Goal: Transaction & Acquisition: Purchase product/service

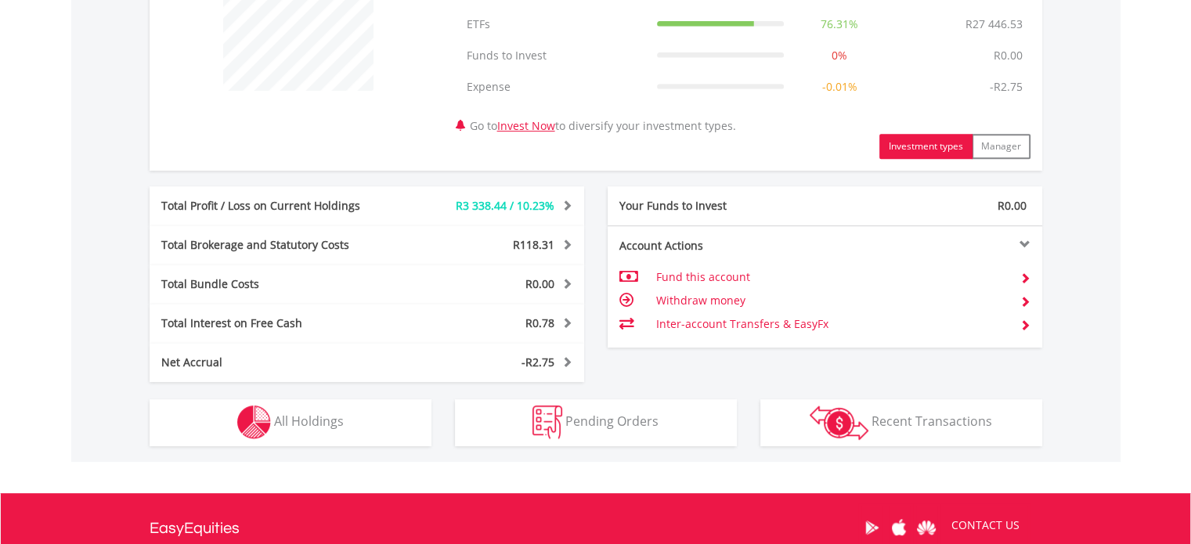
scroll to position [705, 0]
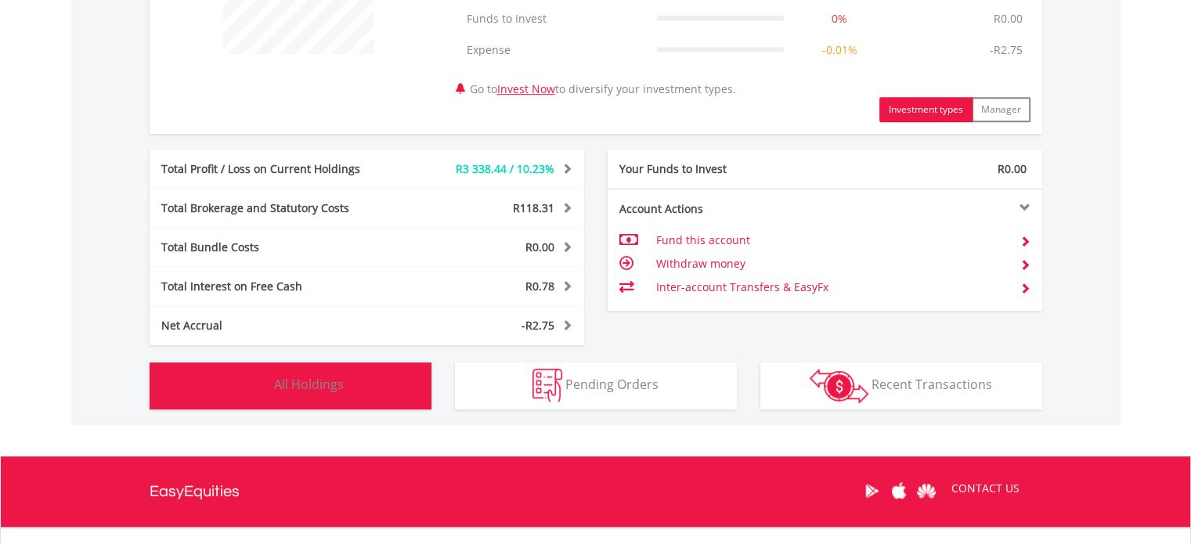
click at [276, 384] on span "All Holdings" at bounding box center [309, 384] width 70 height 17
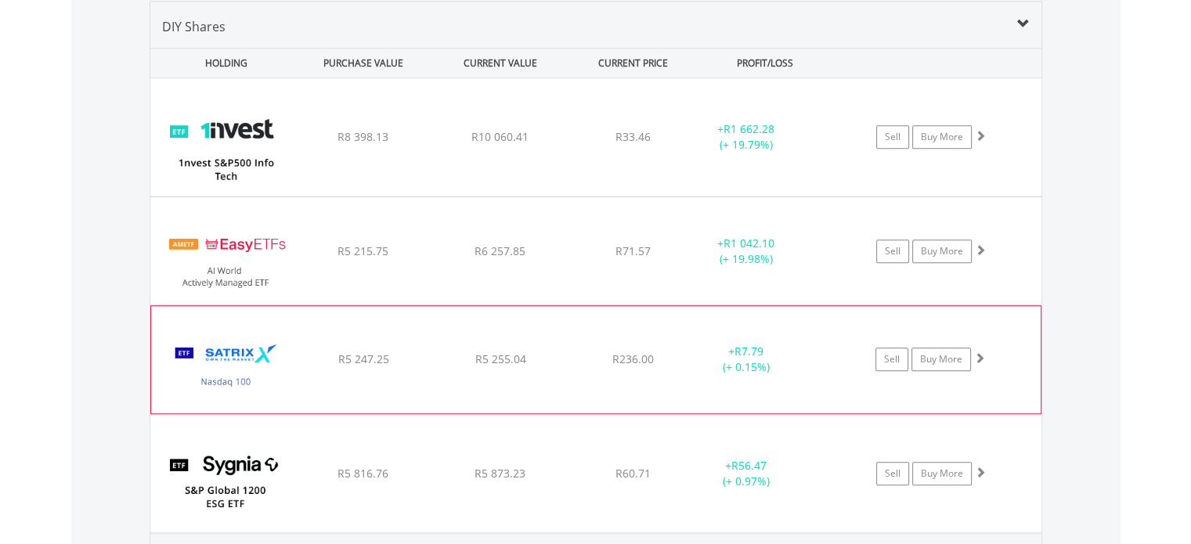
scroll to position [1159, 0]
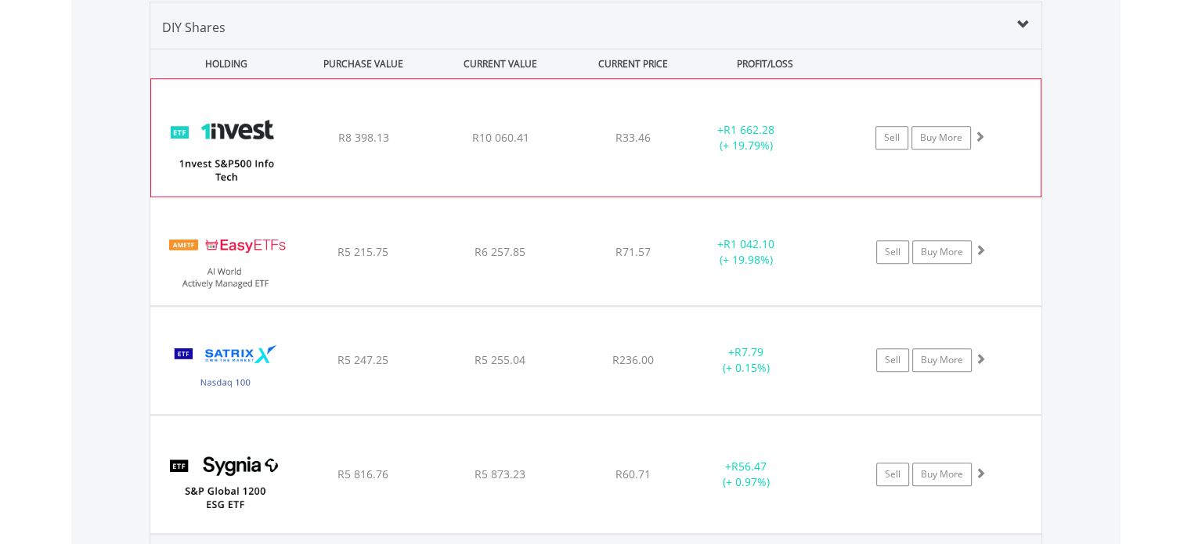
drag, startPoint x: 532, startPoint y: 115, endPoint x: 530, endPoint y: 123, distance: 8.2
click at [530, 121] on div "﻿ 1nvest S&P500 Info Tech Index Feeder ETF R8 398.13 R10 060.41 R33.46 + R1 662…" at bounding box center [595, 137] width 889 height 117
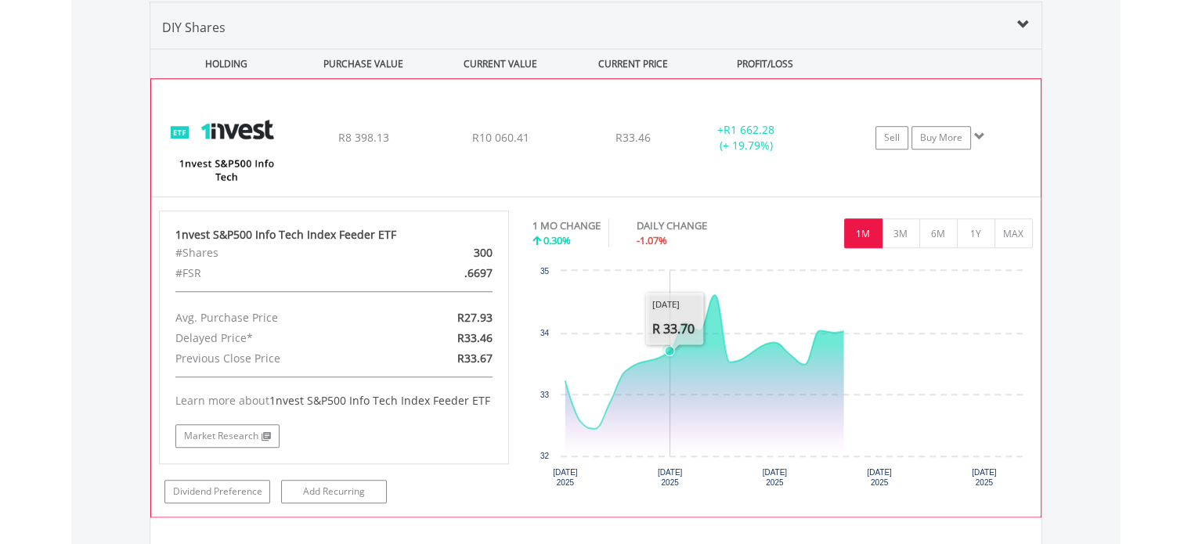
scroll to position [1316, 0]
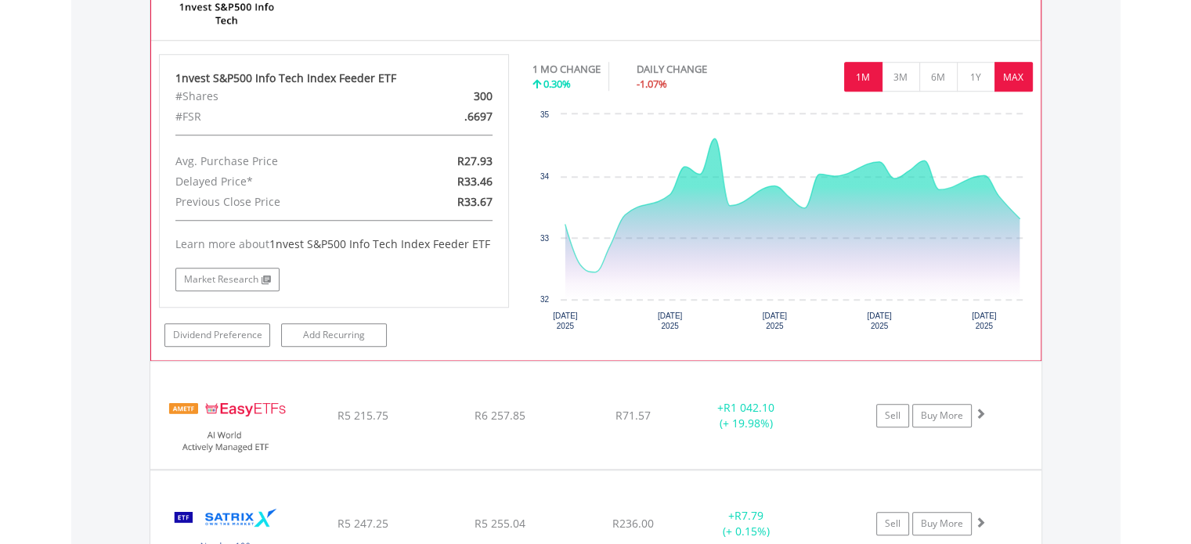
click at [1006, 78] on button "MAX" at bounding box center [1013, 77] width 38 height 30
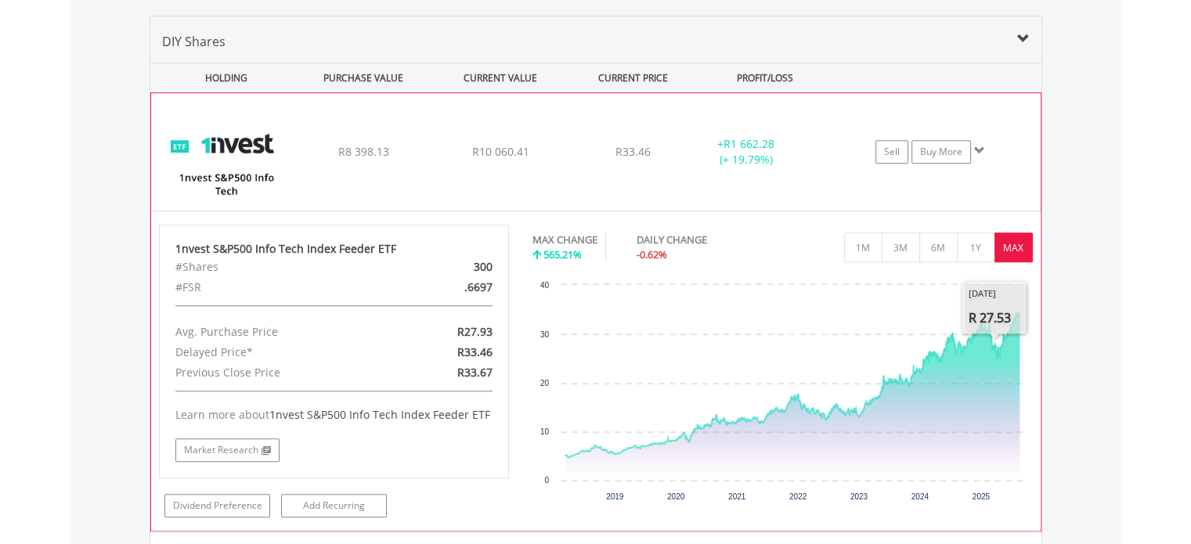
scroll to position [1394, 0]
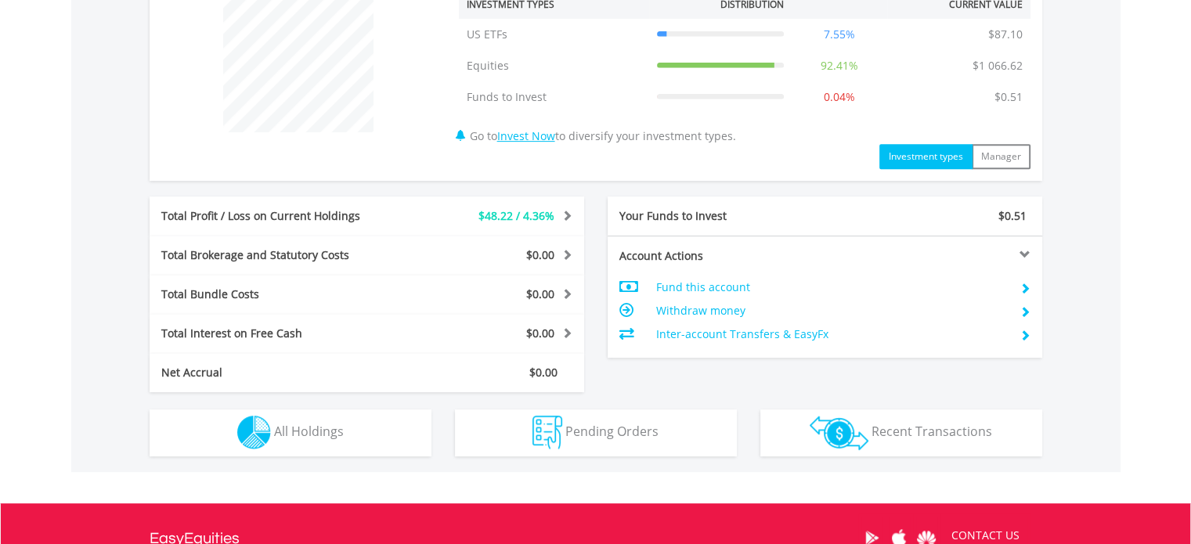
scroll to position [705, 0]
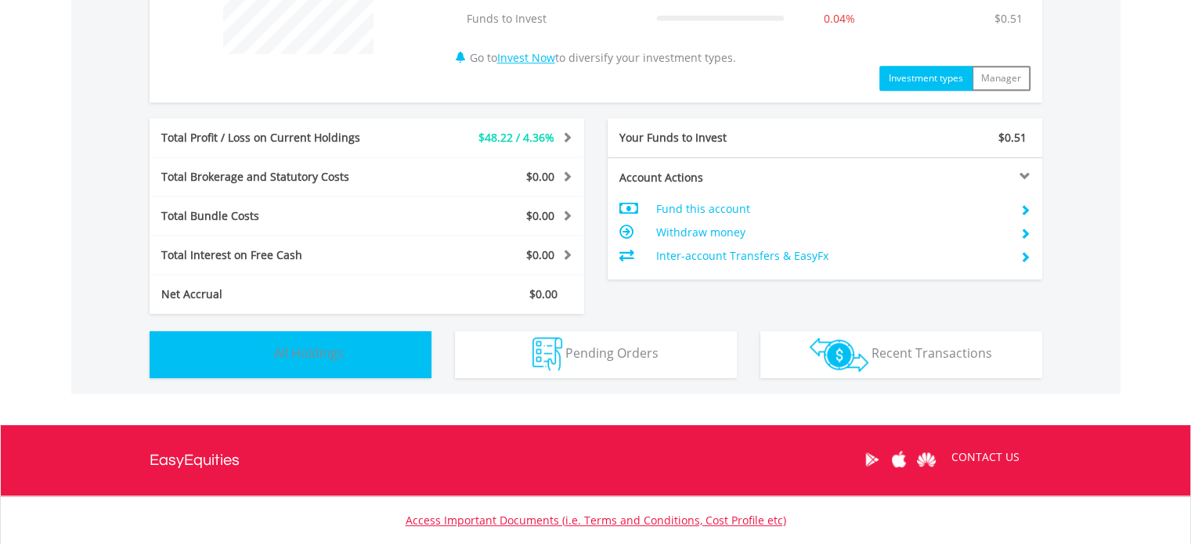
click at [285, 371] on button "Holdings All Holdings" at bounding box center [291, 354] width 282 height 47
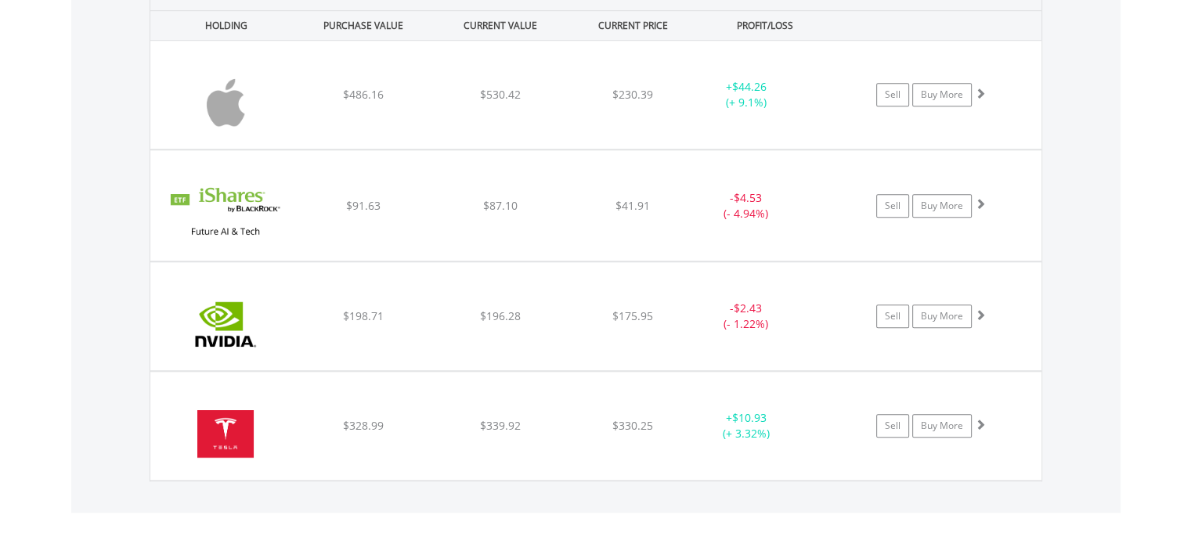
scroll to position [1203, 0]
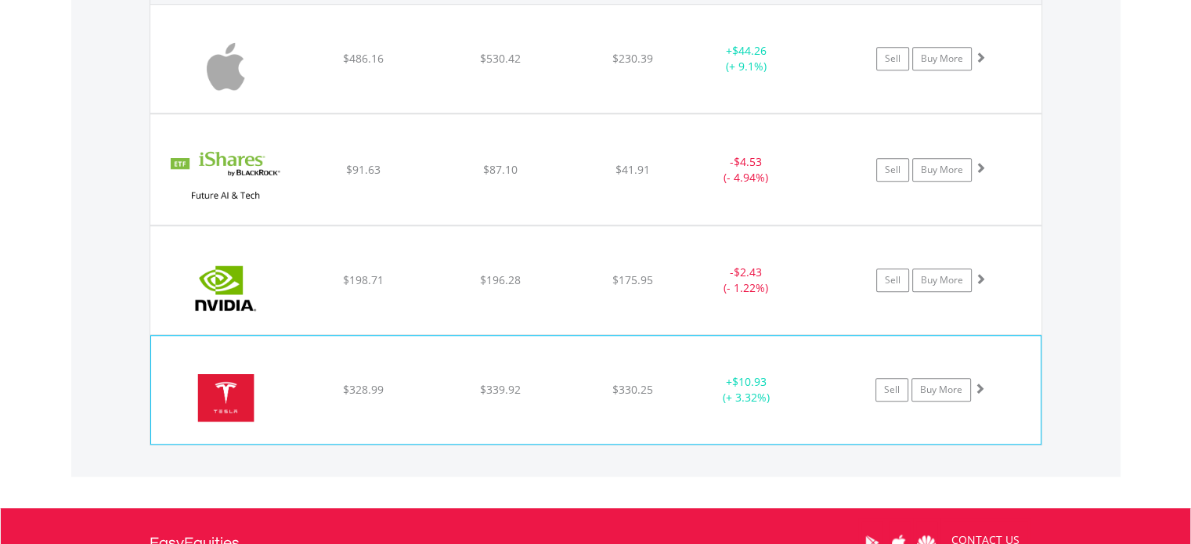
click at [551, 113] on div "﻿ Tesla Inc $328.99 $339.92 $330.25 + $10.93 (+ 3.32%) Sell Buy More" at bounding box center [595, 59] width 891 height 108
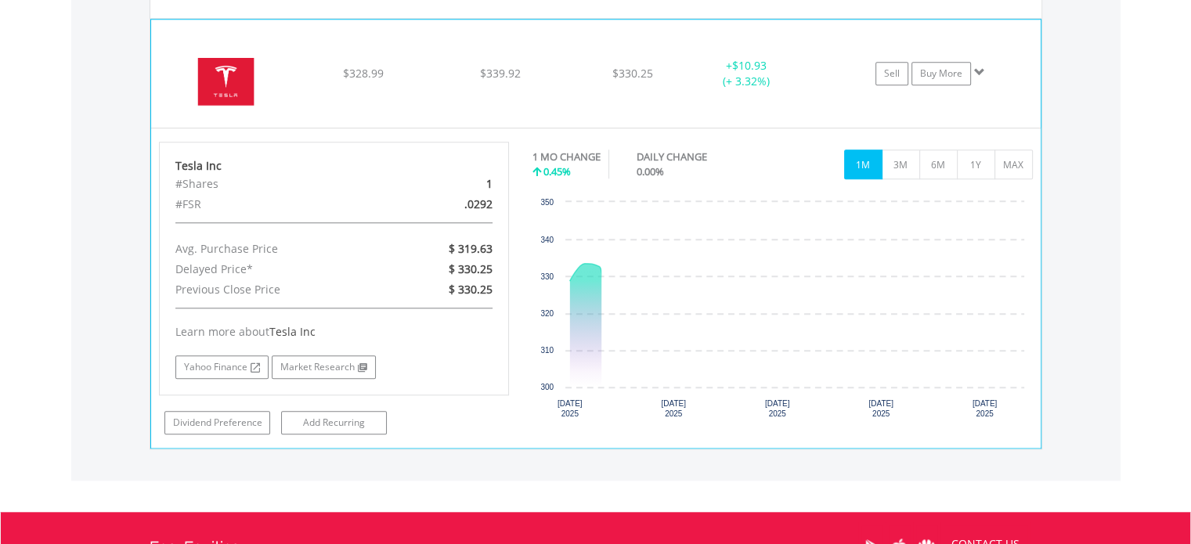
scroll to position [1594, 0]
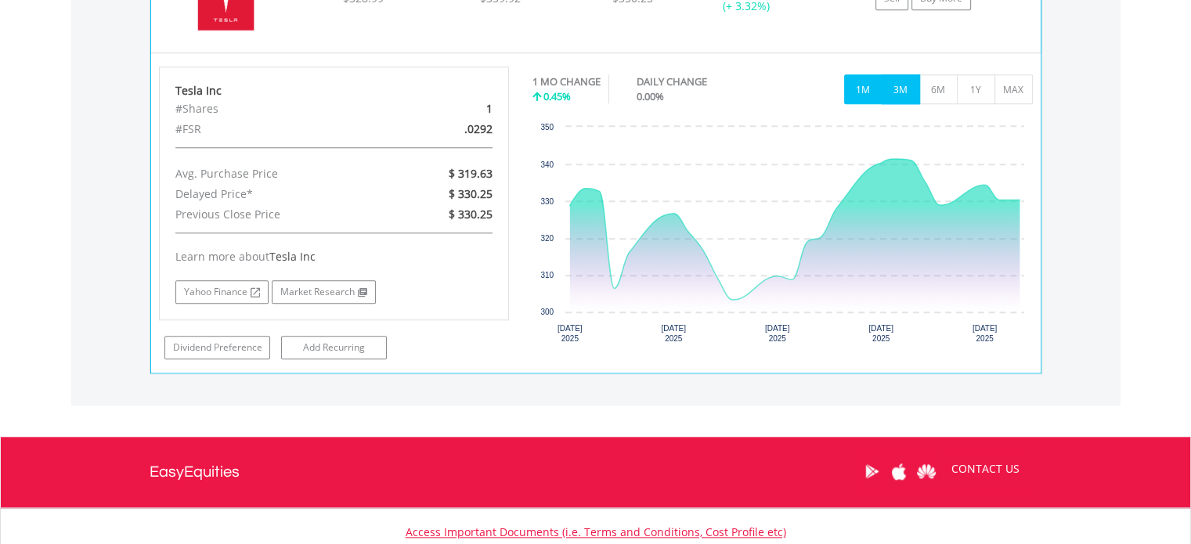
click at [910, 87] on button "3M" at bounding box center [901, 89] width 38 height 30
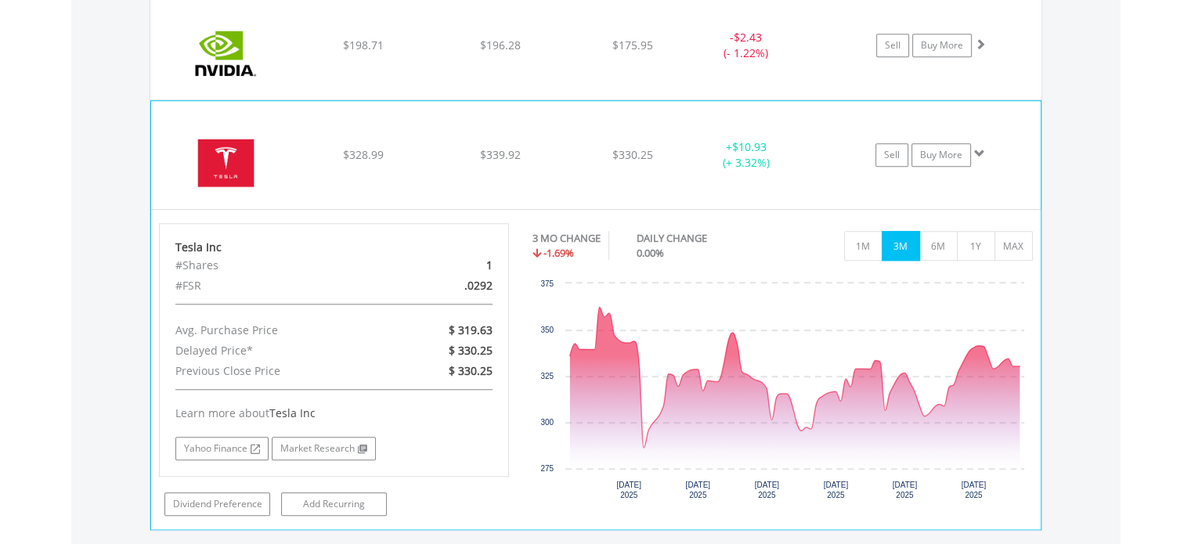
scroll to position [1516, 0]
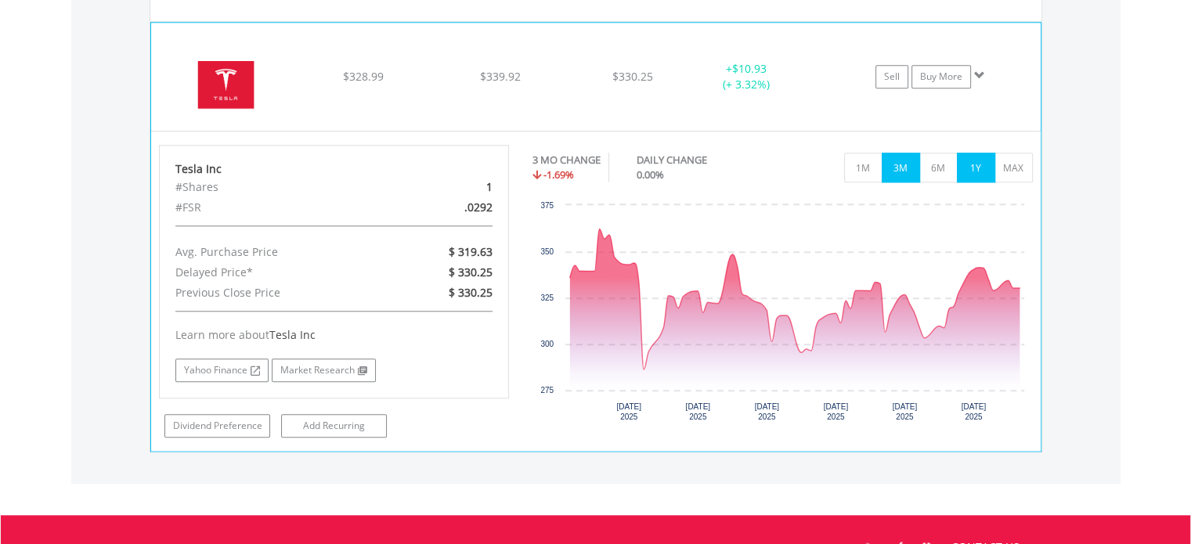
click at [967, 168] on button "1Y" at bounding box center [976, 168] width 38 height 30
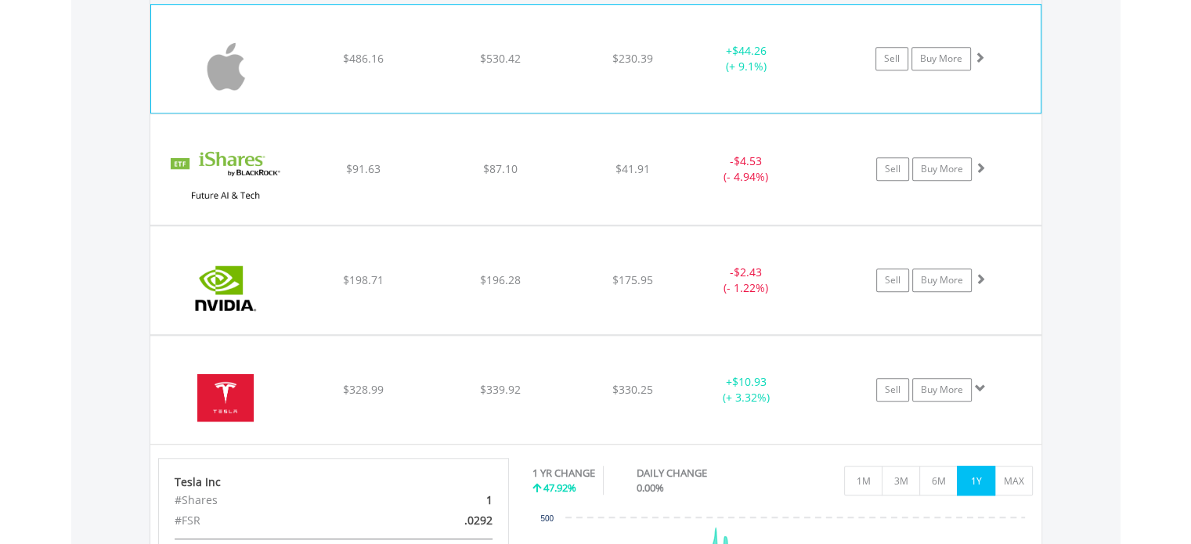
scroll to position [1124, 0]
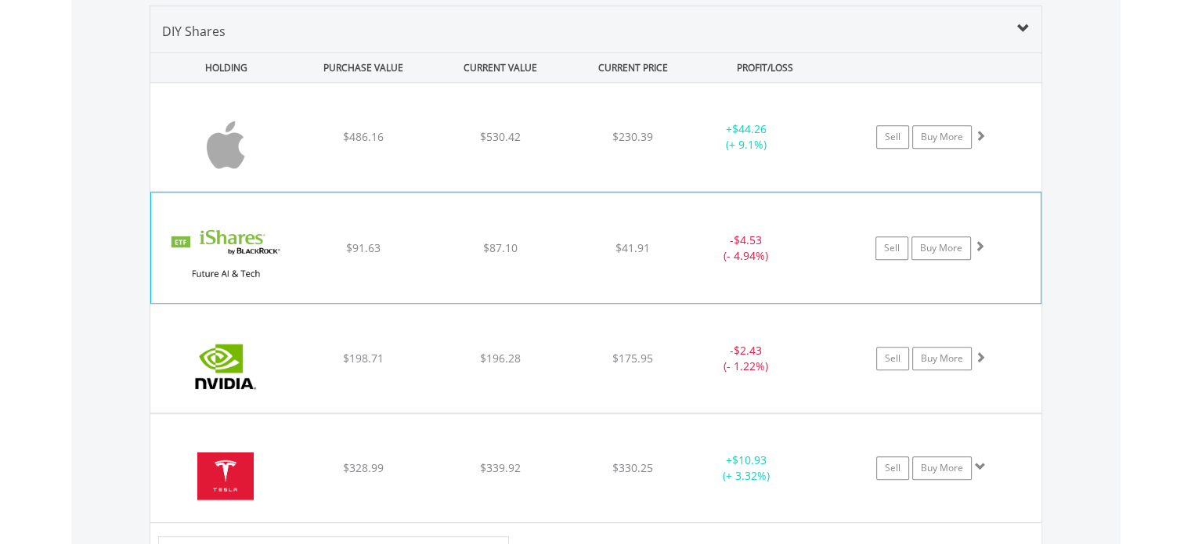
click at [799, 254] on div "- $4.53 (- 4.94%)" at bounding box center [745, 248] width 117 height 31
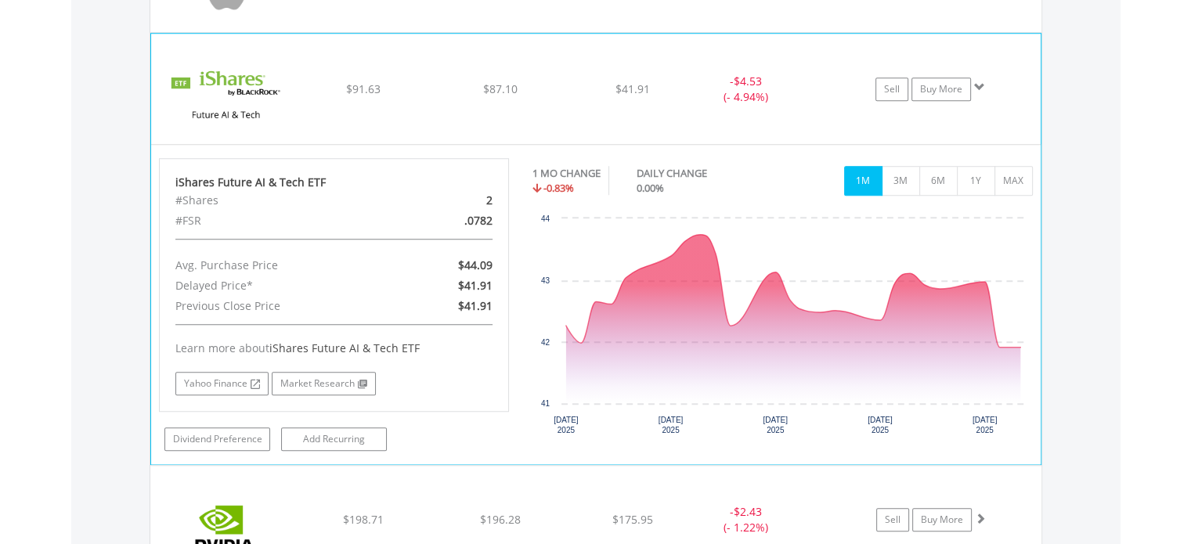
scroll to position [1281, 0]
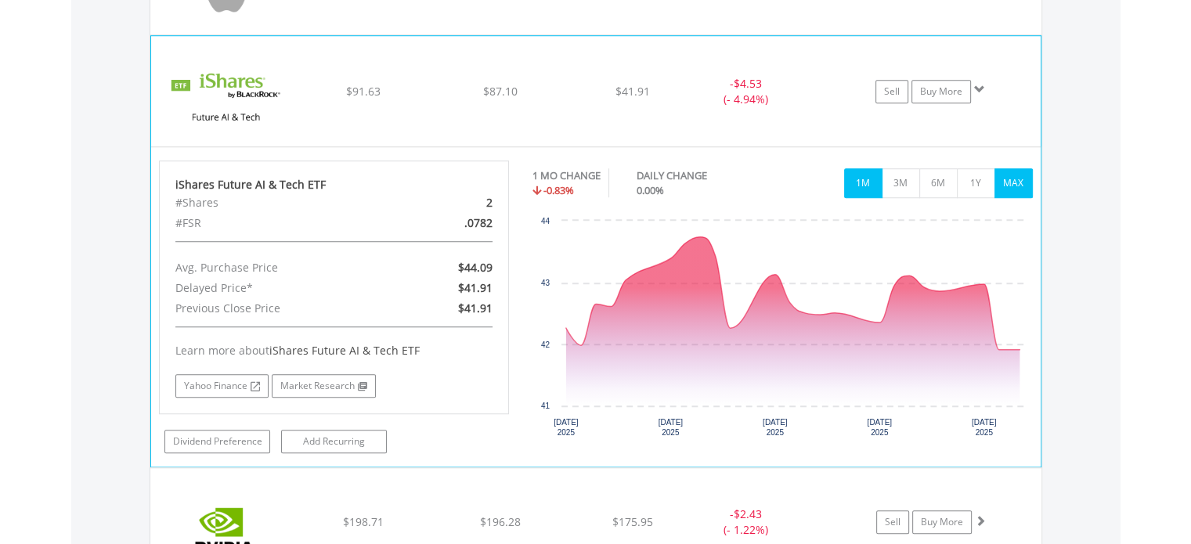
click at [1010, 184] on button "MAX" at bounding box center [1013, 183] width 38 height 30
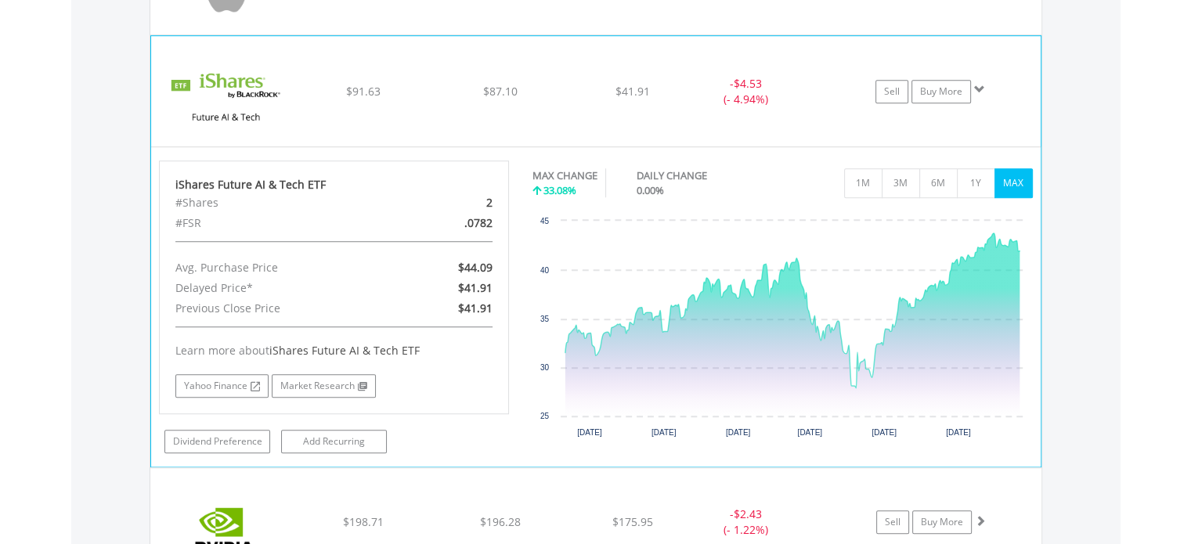
click at [1021, 182] on button "MAX" at bounding box center [1013, 183] width 38 height 30
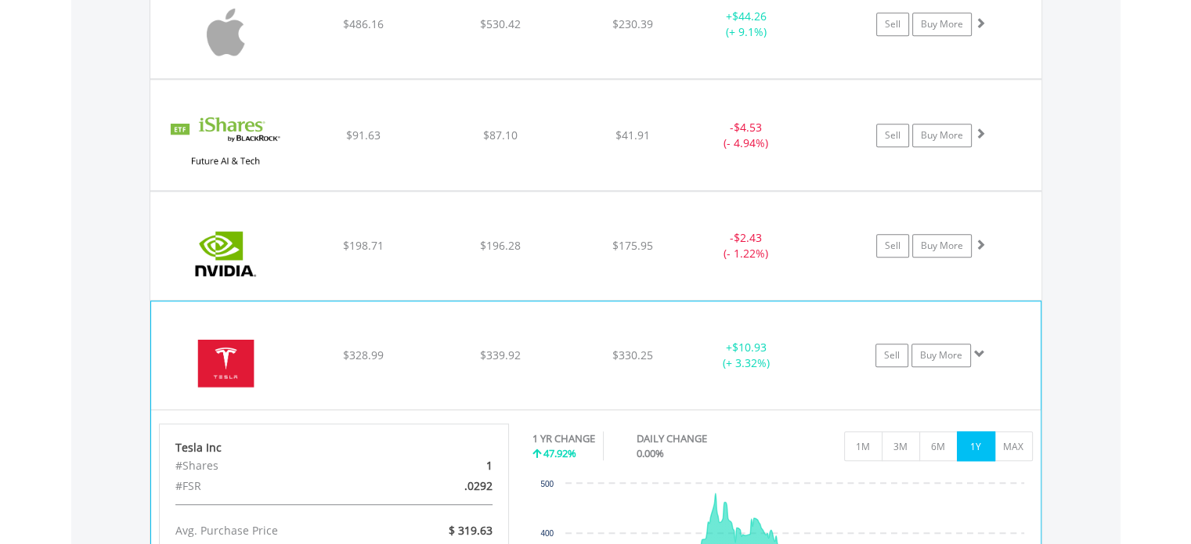
scroll to position [1203, 0]
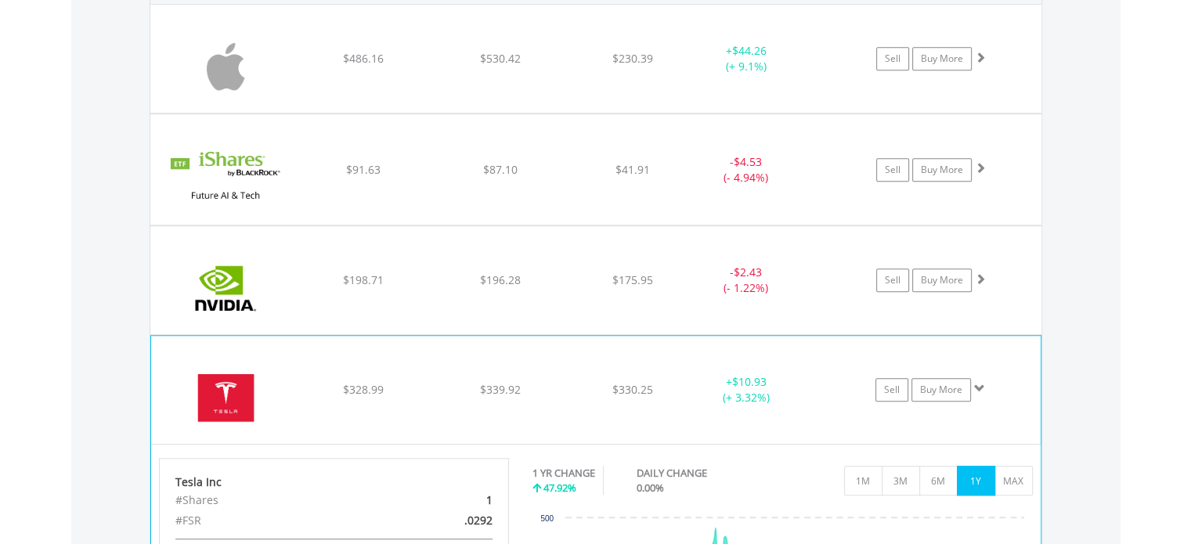
click at [680, 113] on div "﻿ Tesla Inc $328.99 $339.92 $330.25 + $10.93 (+ 3.32%) Sell Buy More" at bounding box center [595, 59] width 891 height 108
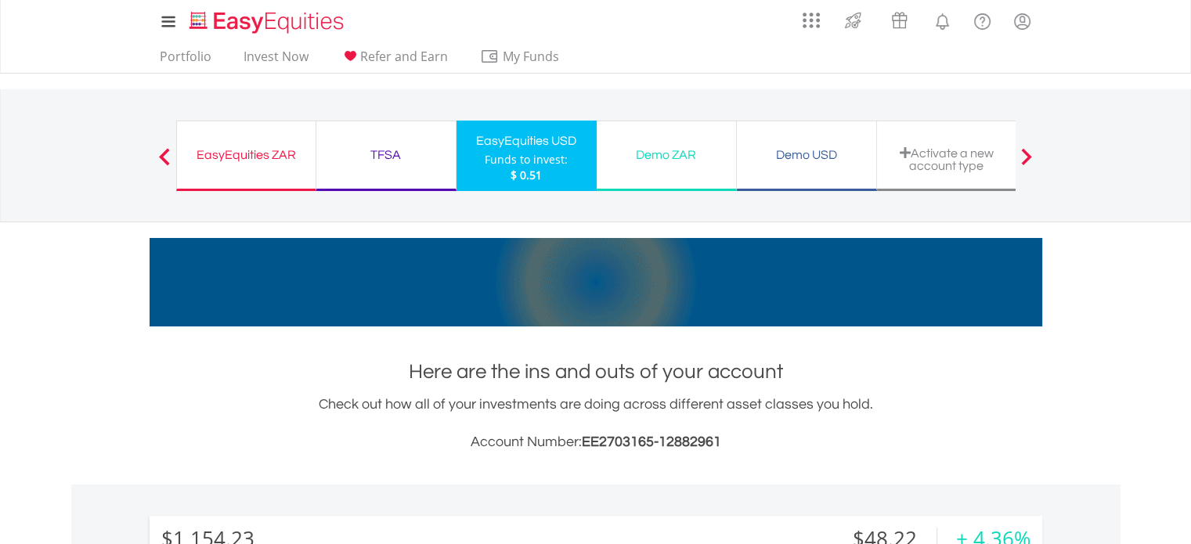
scroll to position [0, 0]
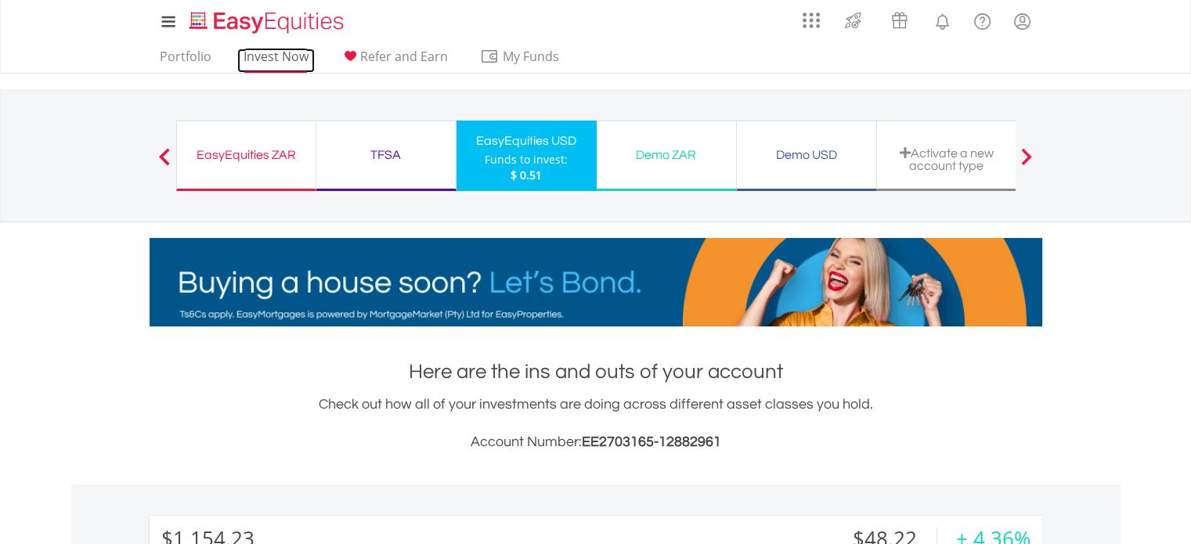
click at [288, 53] on link "Invest Now" at bounding box center [276, 61] width 78 height 24
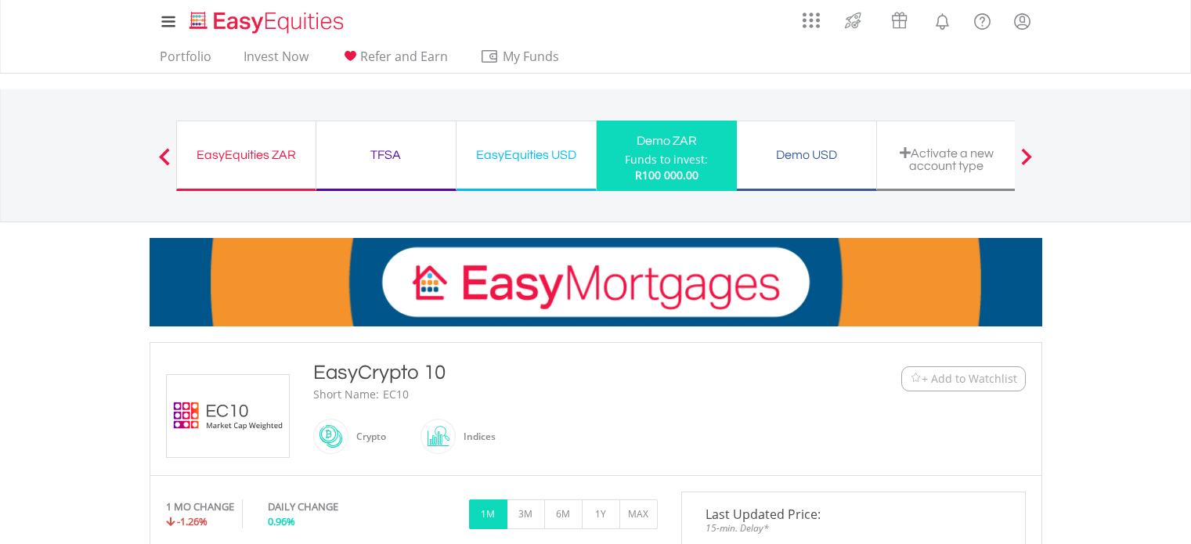
scroll to position [313, 0]
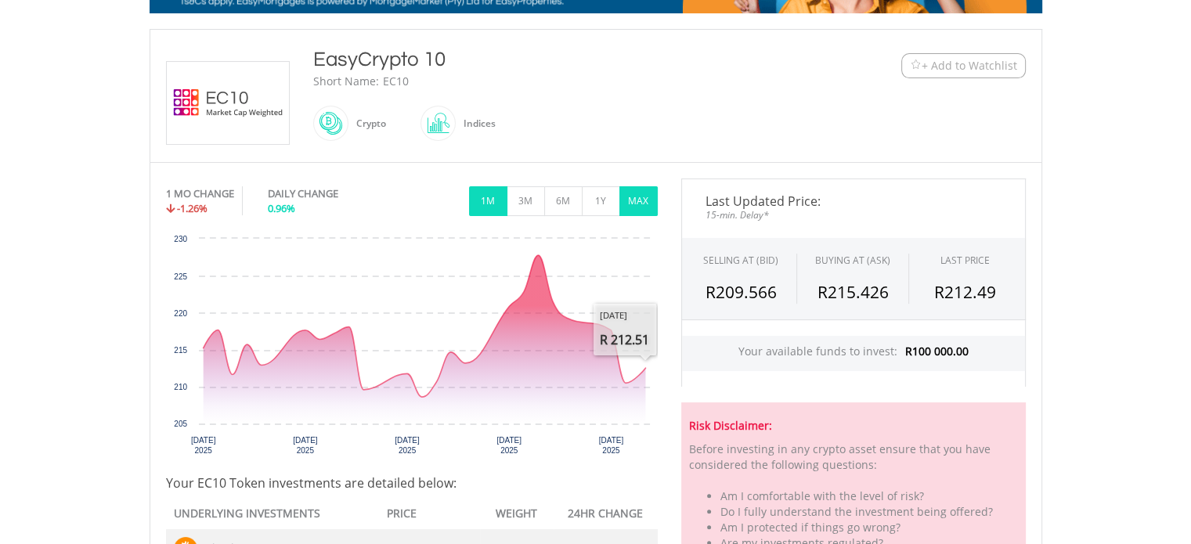
click at [647, 209] on button "MAX" at bounding box center [638, 201] width 38 height 30
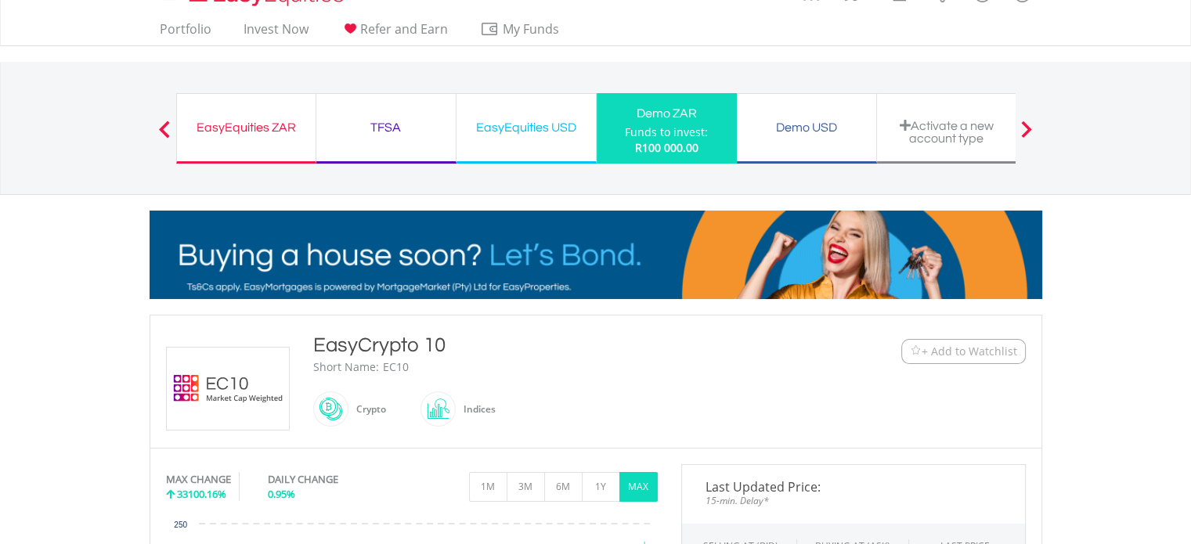
scroll to position [0, 0]
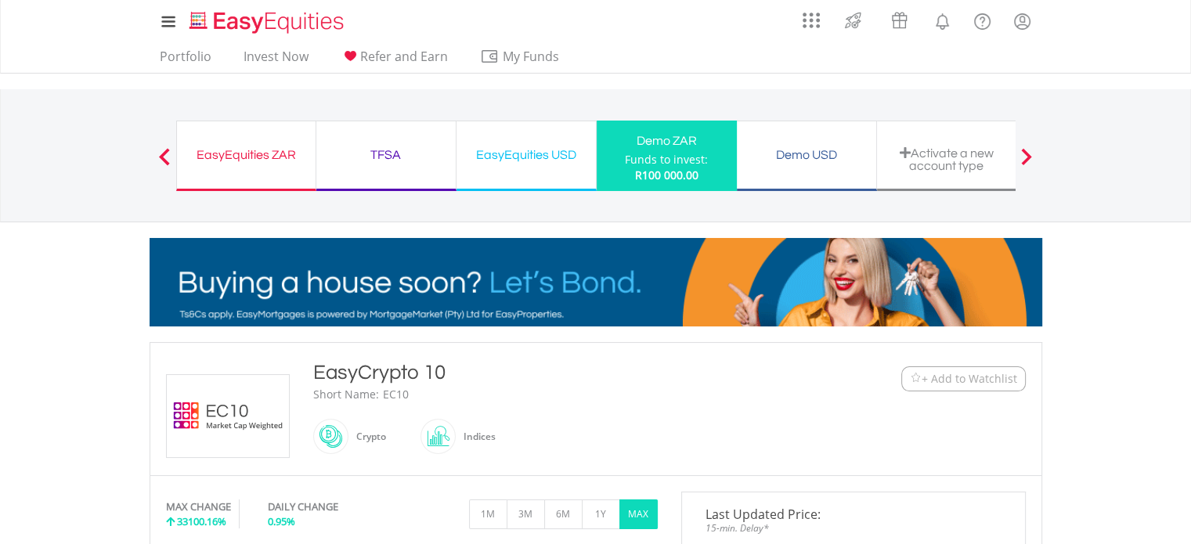
click at [243, 158] on div "EasyEquities ZAR" at bounding box center [246, 155] width 120 height 22
click at [270, 164] on div "EasyEquities ZAR" at bounding box center [246, 155] width 120 height 22
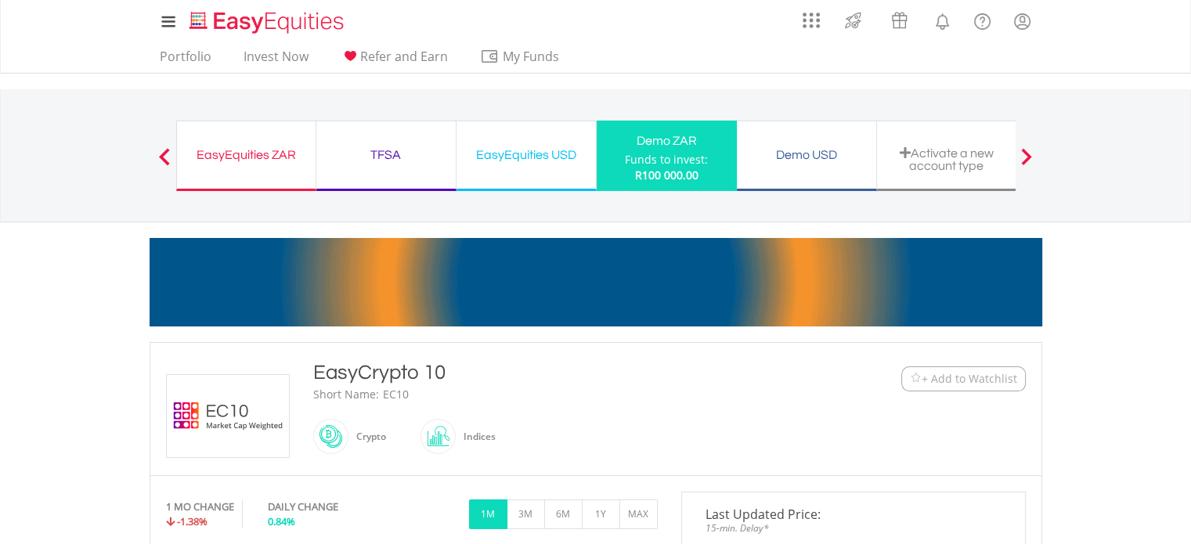
click at [262, 148] on div "EasyEquities ZAR" at bounding box center [246, 155] width 120 height 22
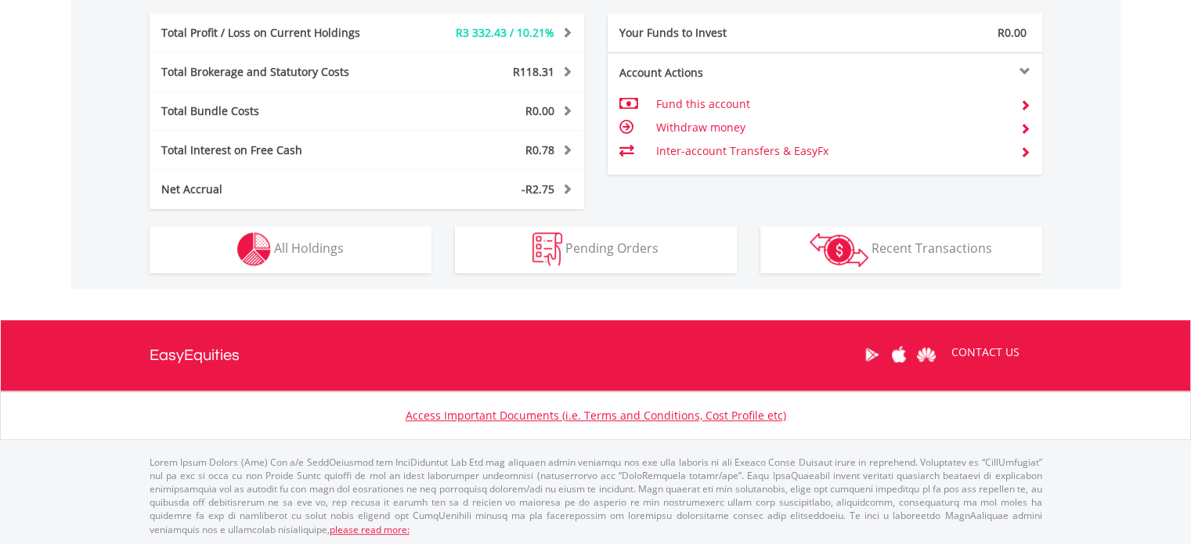
scroll to position [150, 298]
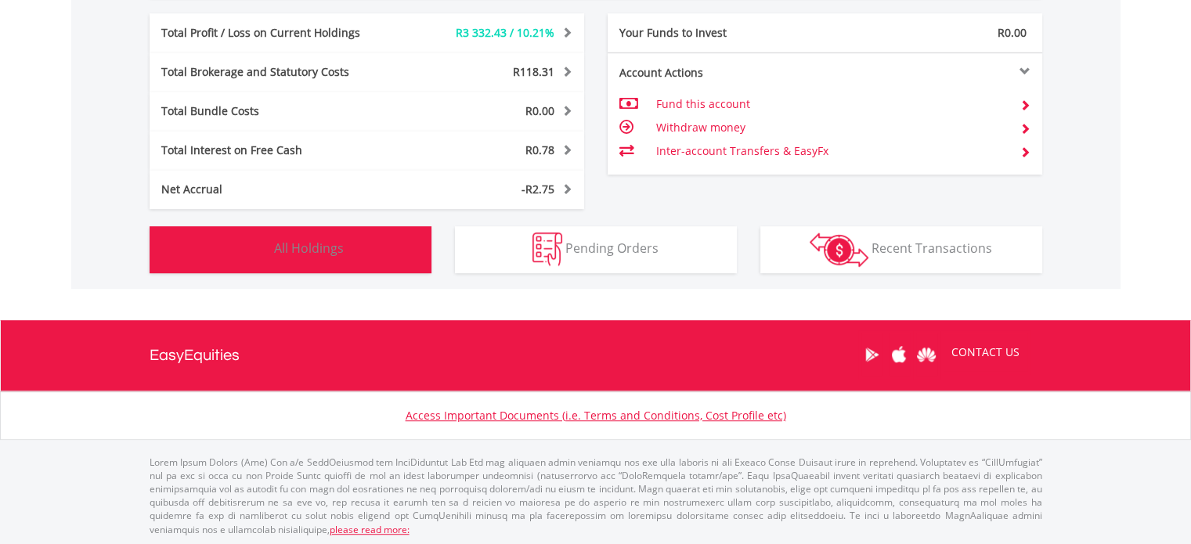
click at [319, 250] on span "All Holdings" at bounding box center [309, 248] width 70 height 17
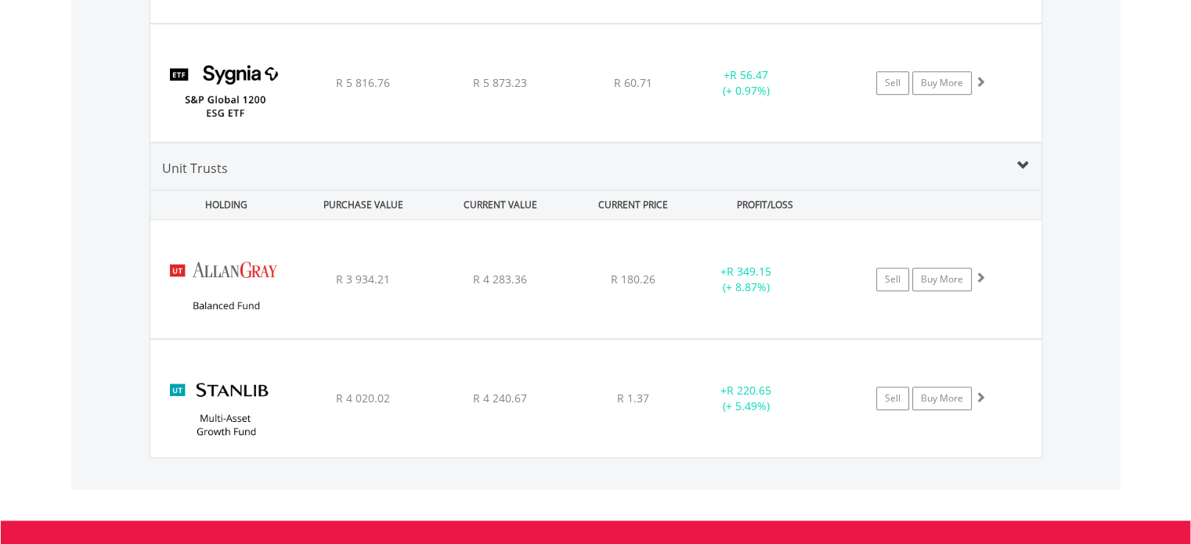
scroll to position [1629, 0]
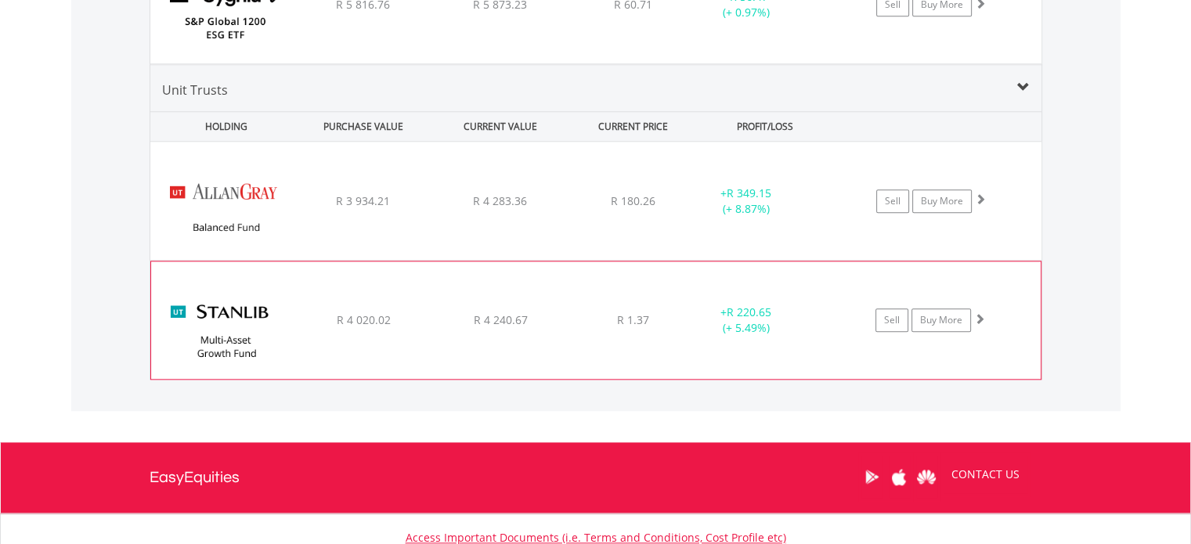
click at [720, 217] on div "+ R 220.65 (+ 5.49%)" at bounding box center [746, 201] width 118 height 31
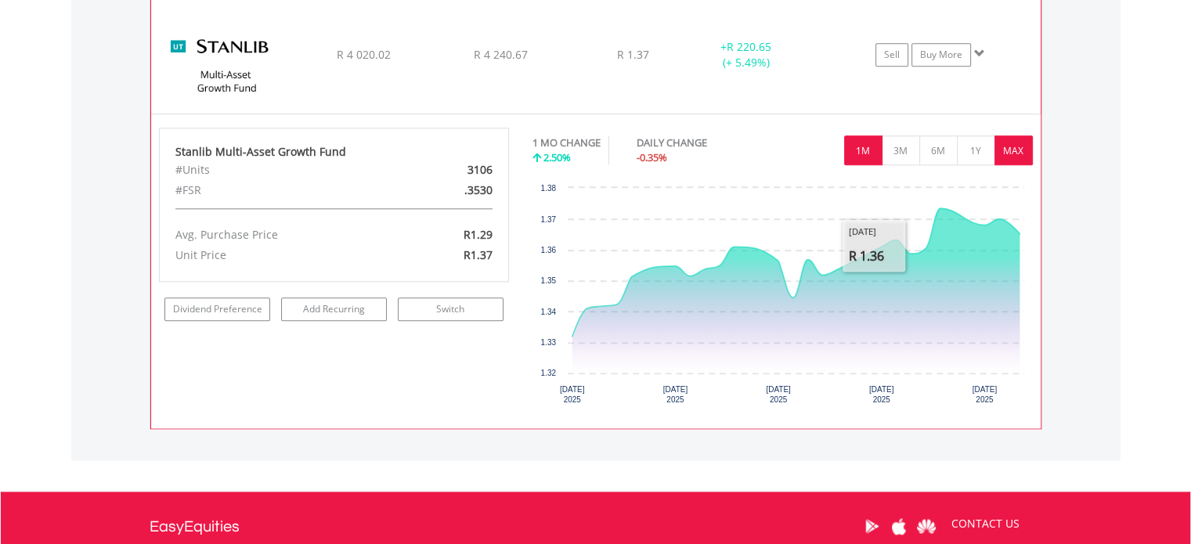
scroll to position [1829, 0]
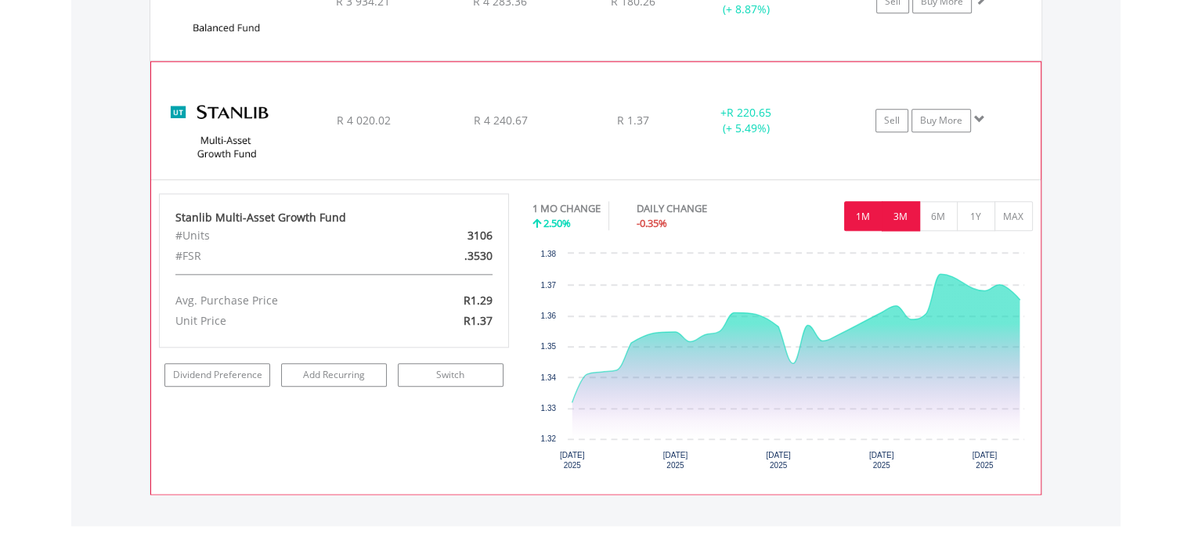
click at [902, 219] on button "3M" at bounding box center [901, 216] width 38 height 30
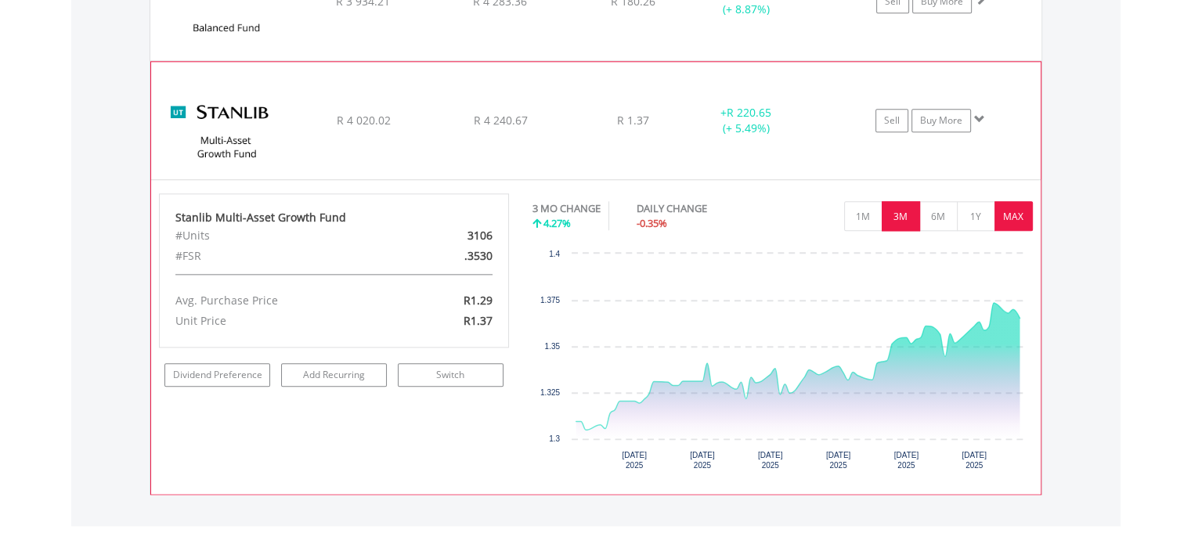
click at [1015, 212] on button "MAX" at bounding box center [1013, 216] width 38 height 30
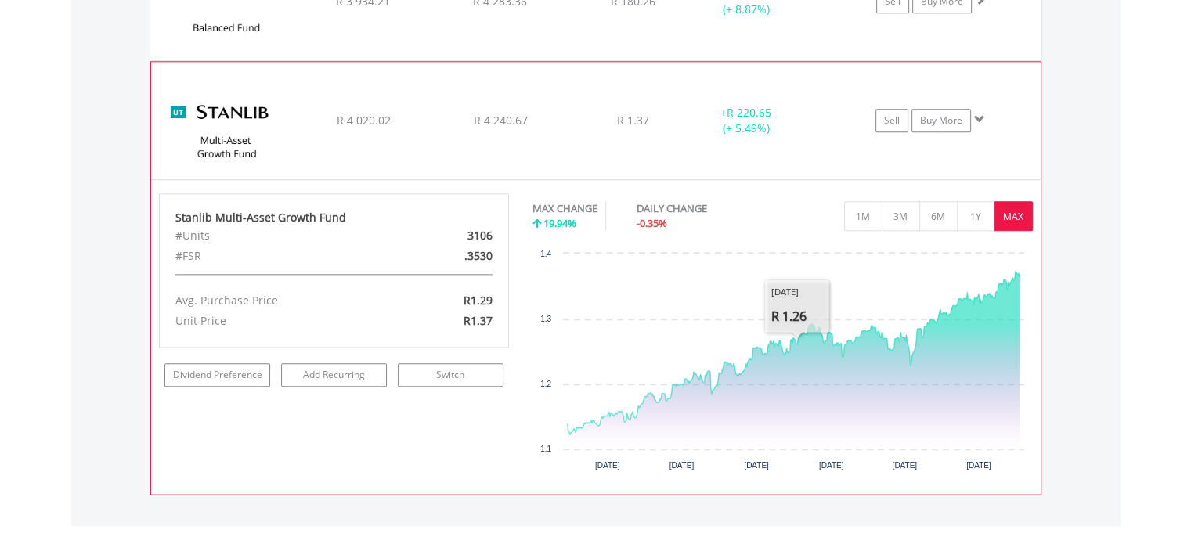
click at [650, 60] on div "﻿ Stanlib Multi-Asset Growth Fund R 4 020.02 R 4 240.67 R 1.37 + R 220.65 (+ 5.…" at bounding box center [595, 0] width 891 height 117
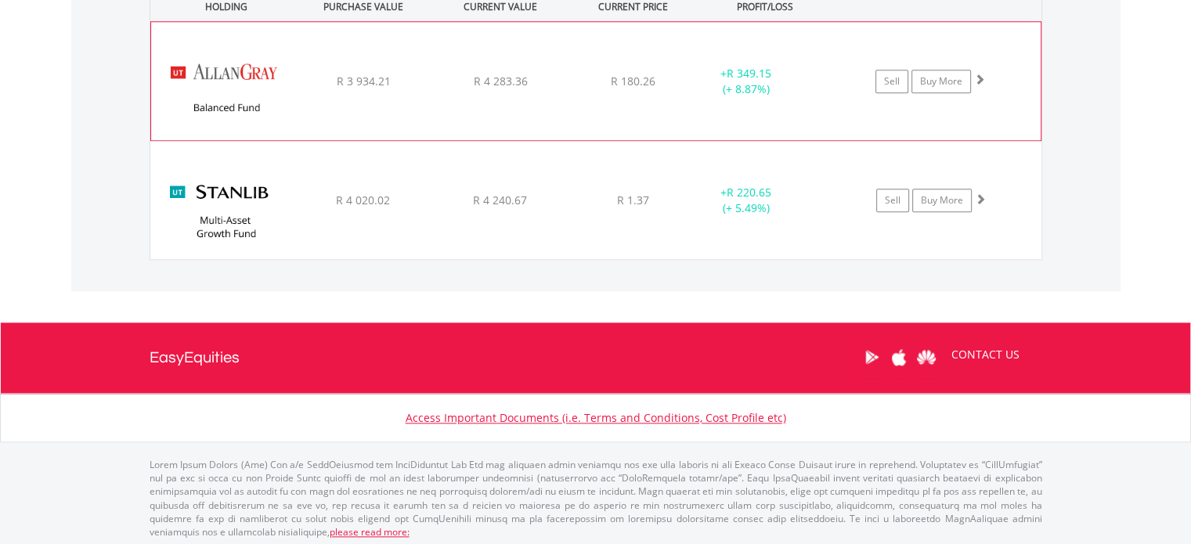
click at [645, 49] on div "﻿ [PERSON_NAME] Balanced Fund R 3 934.21 R 4 283.36 R 180.26 + R 349.15 (+ 8.87…" at bounding box center [595, 80] width 889 height 117
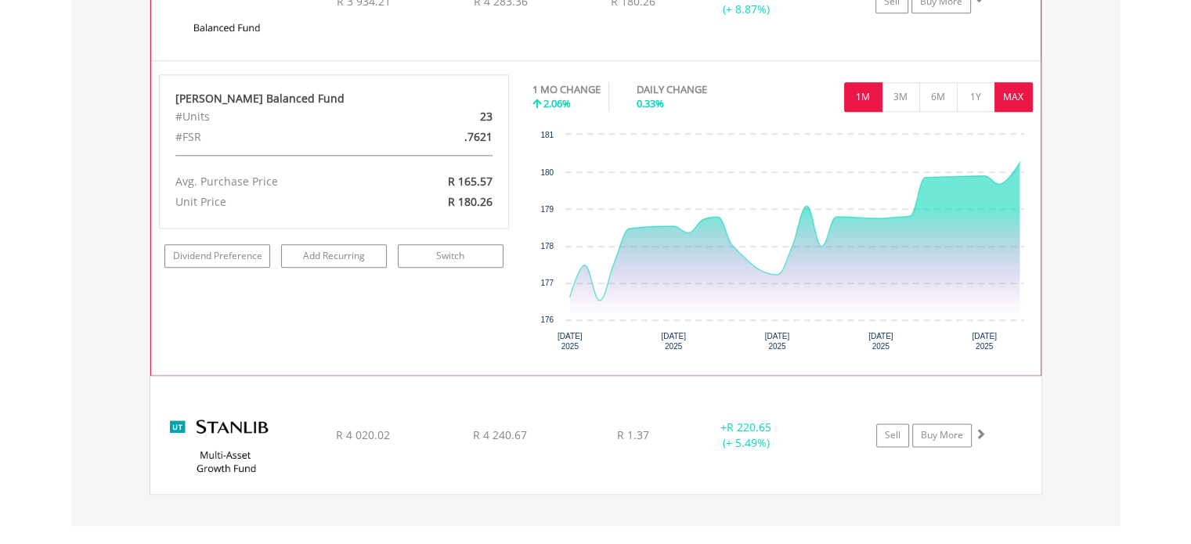
click at [1010, 94] on button "MAX" at bounding box center [1013, 97] width 38 height 30
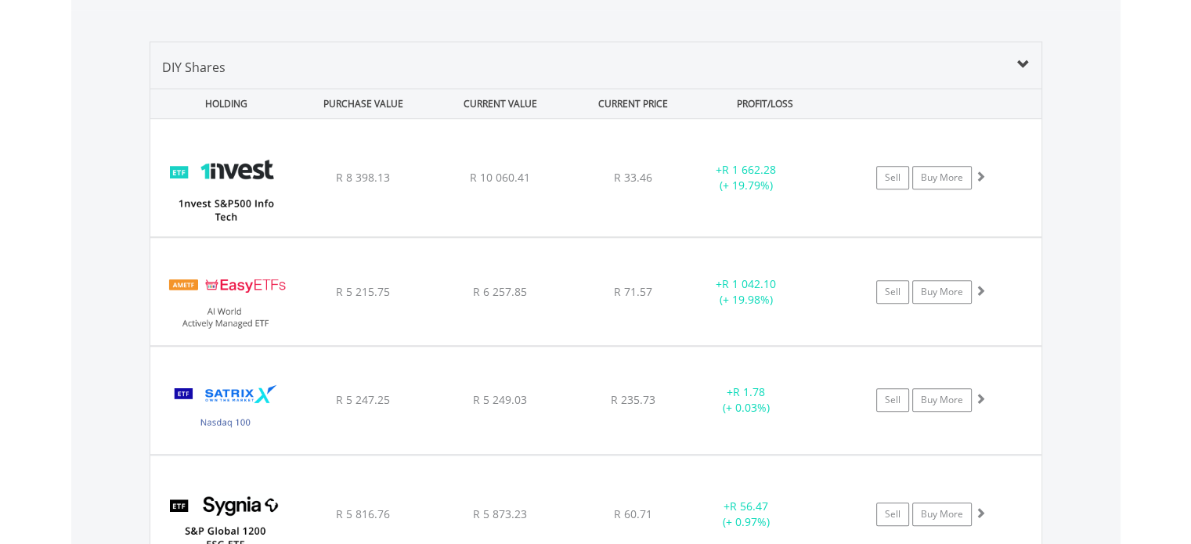
scroll to position [1046, 0]
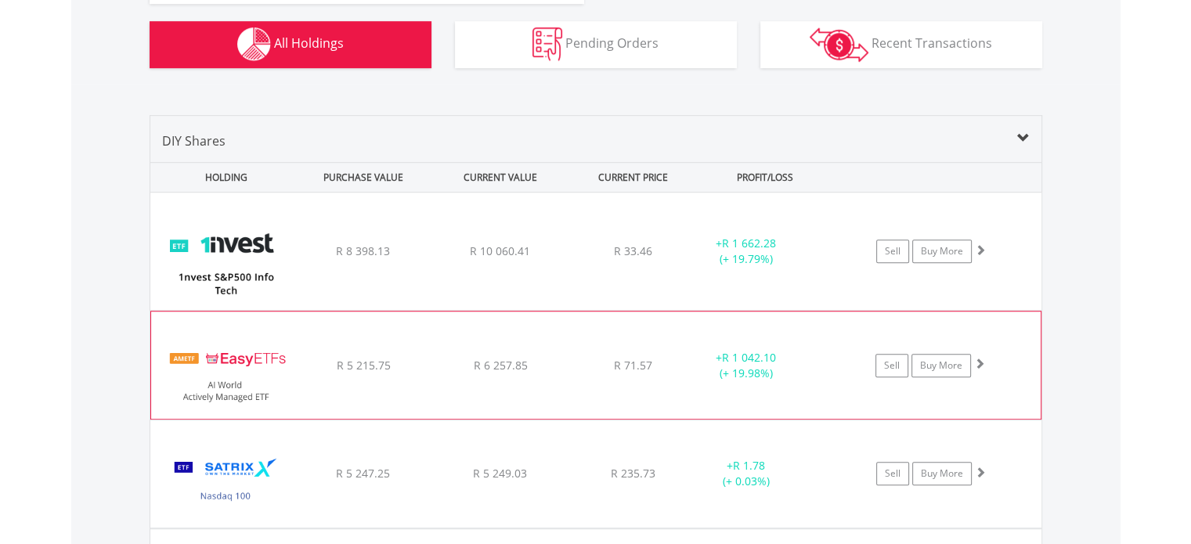
click at [719, 310] on div "﻿ EasyETFs AI World Actively Managed ETF R 5 215.75 R 6 257.85 R 71.57 + R 1 04…" at bounding box center [595, 251] width 891 height 117
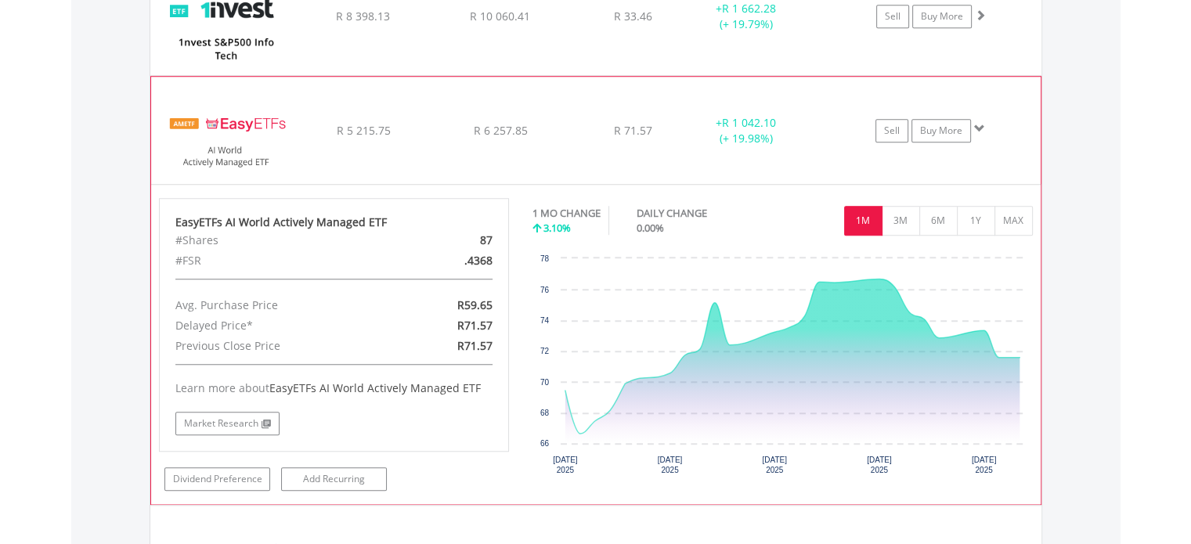
scroll to position [1281, 0]
click at [1013, 213] on button "MAX" at bounding box center [1013, 221] width 38 height 30
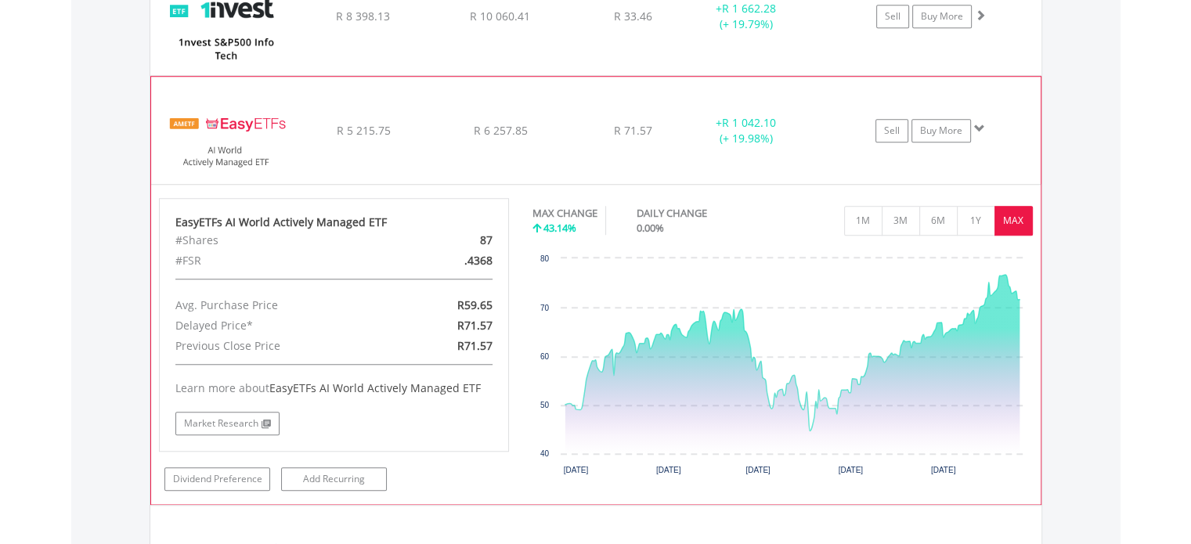
click at [278, 125] on img at bounding box center [226, 137] width 135 height 83
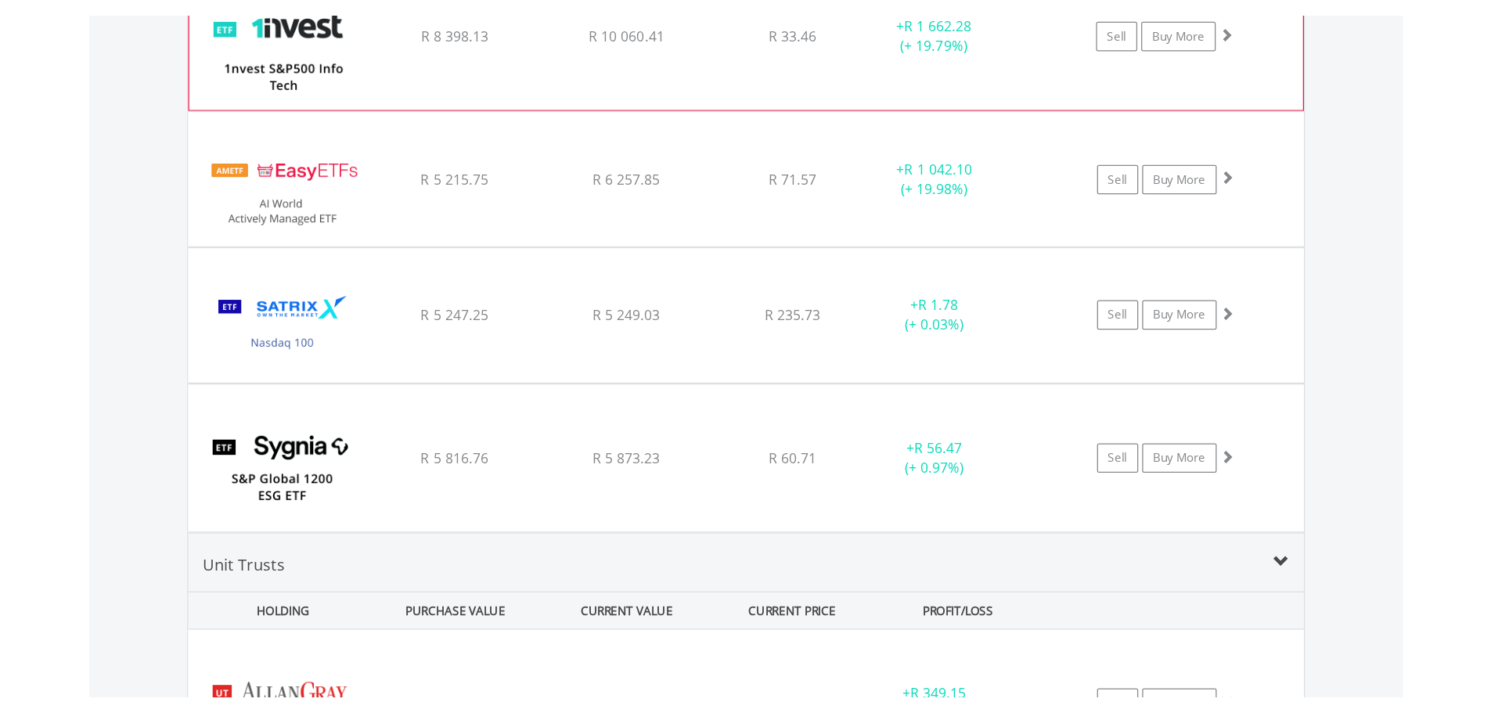
scroll to position [150, 298]
